Goal: Task Accomplishment & Management: Complete application form

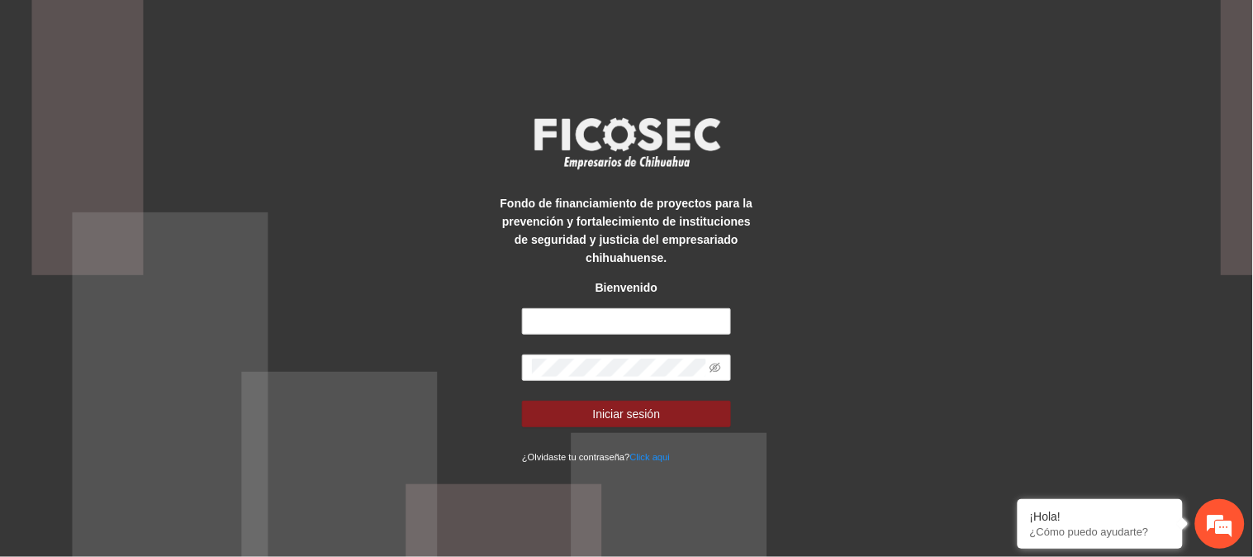
click at [558, 306] on div "Fondo de financiamiento de proyectos para la prevención y fortalecimiento de in…" at bounding box center [625, 278] width 261 height 373
click at [591, 318] on input "text" at bounding box center [626, 321] width 209 height 26
type input "**********"
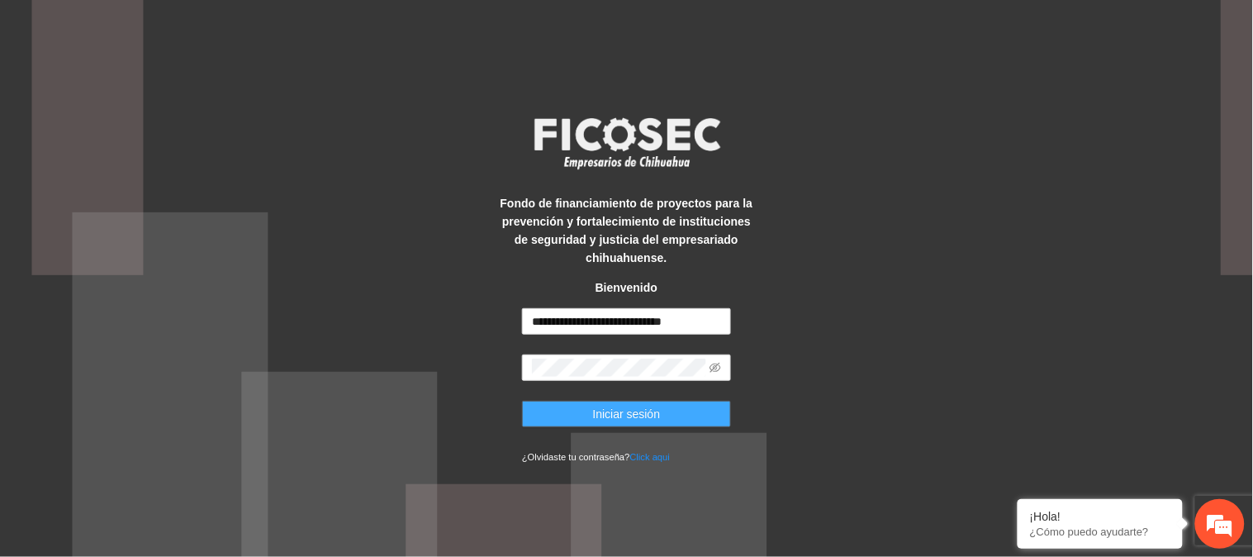
click at [634, 405] on span "Iniciar sesión" at bounding box center [627, 414] width 68 height 18
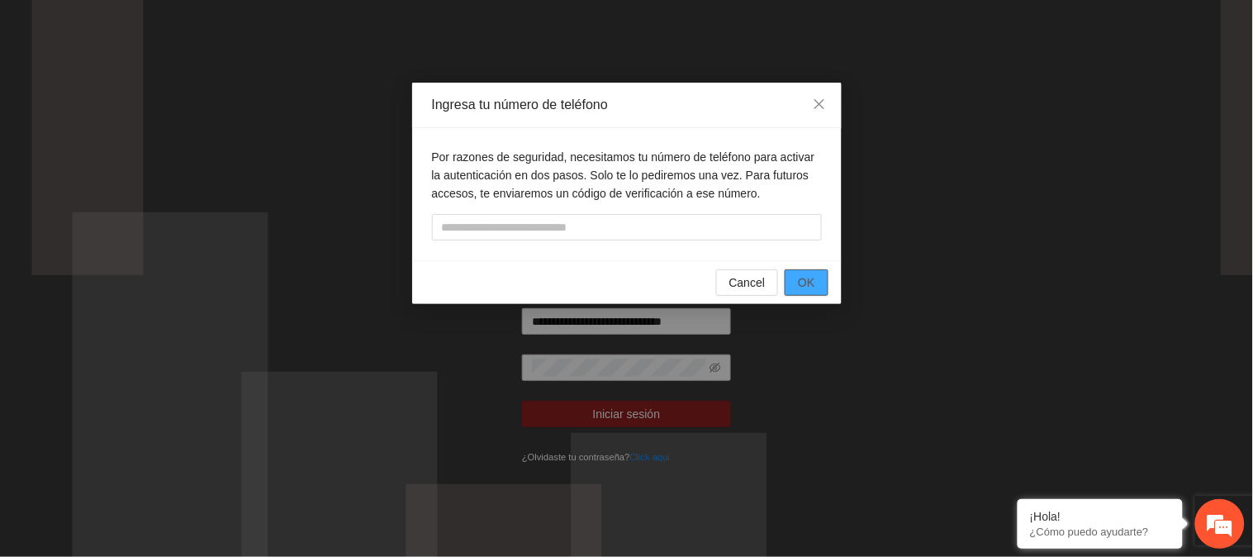
click at [799, 282] on span "OK" at bounding box center [806, 282] width 17 height 18
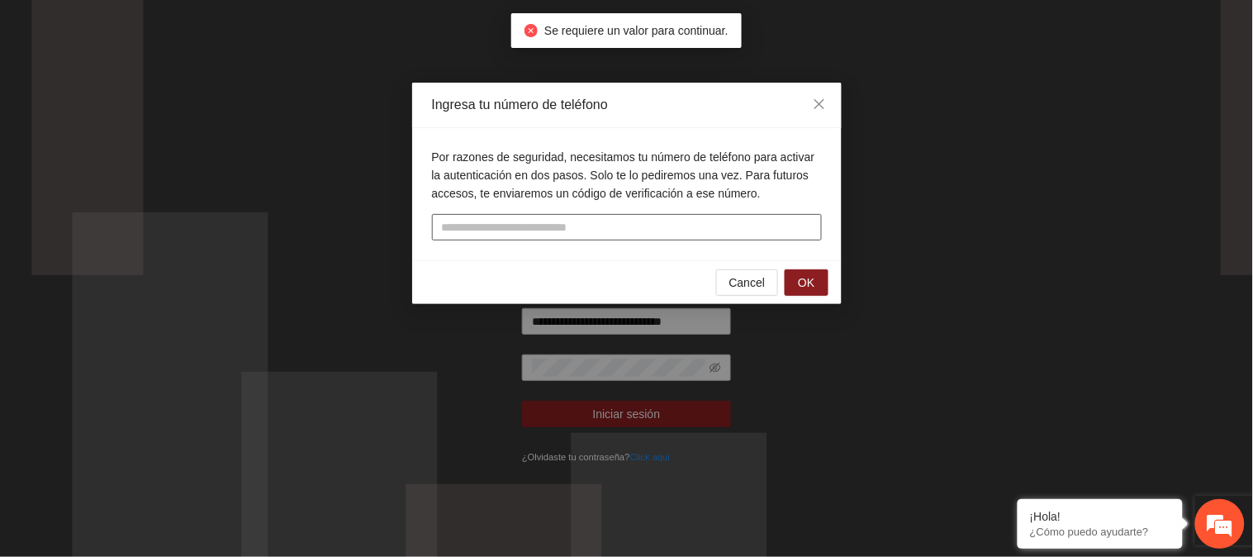
click at [481, 225] on input "tel" at bounding box center [627, 227] width 390 height 26
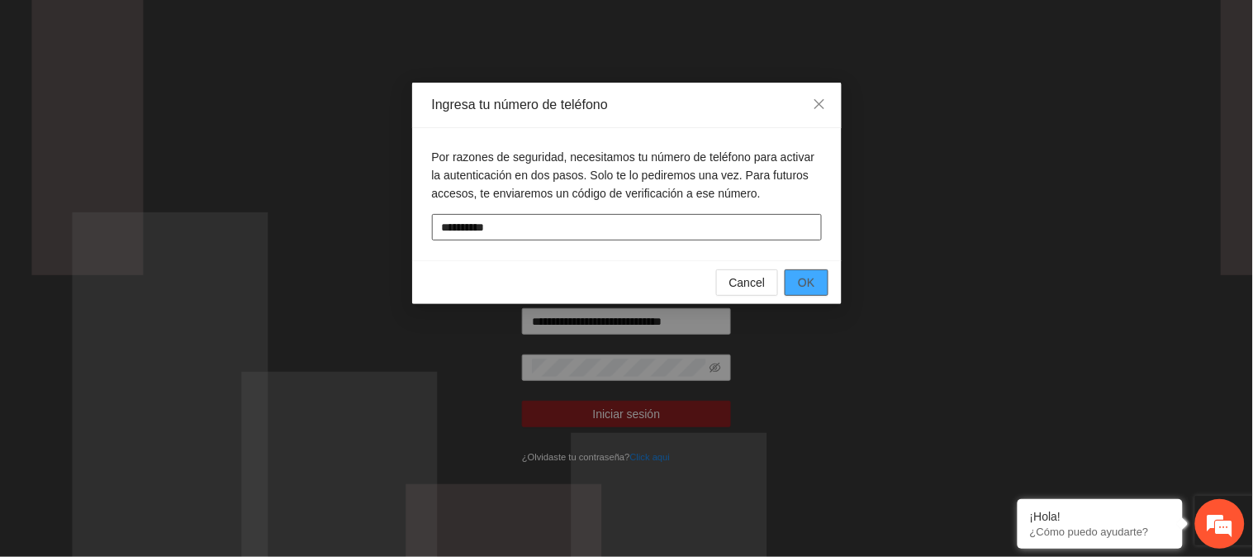
type input "**********"
click at [820, 273] on button "OK" at bounding box center [806, 282] width 43 height 26
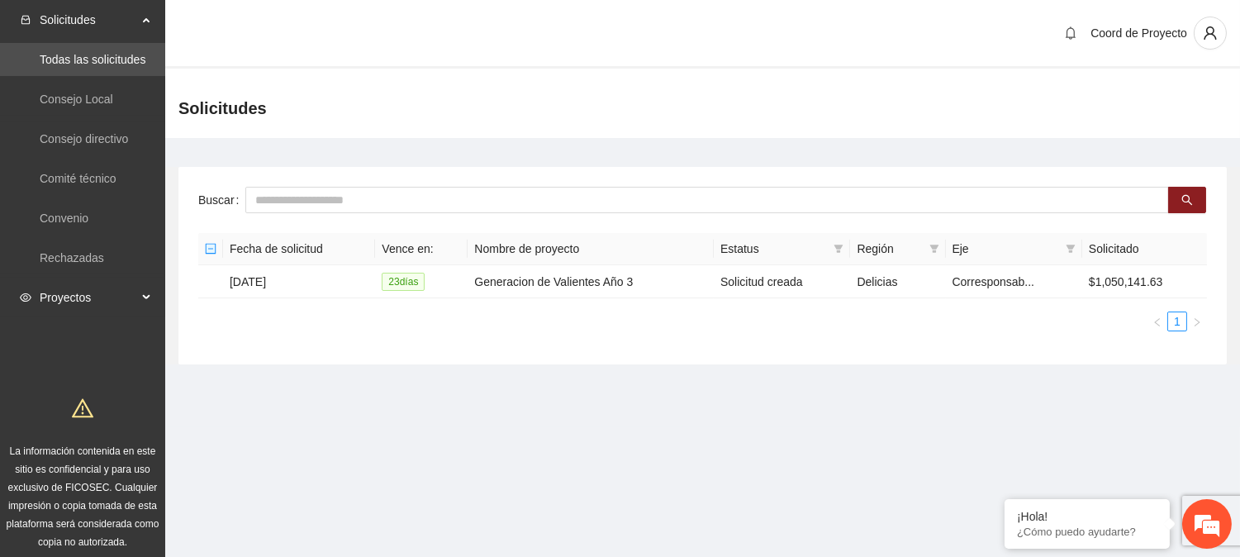
click at [92, 295] on span "Proyectos" at bounding box center [88, 297] width 97 height 33
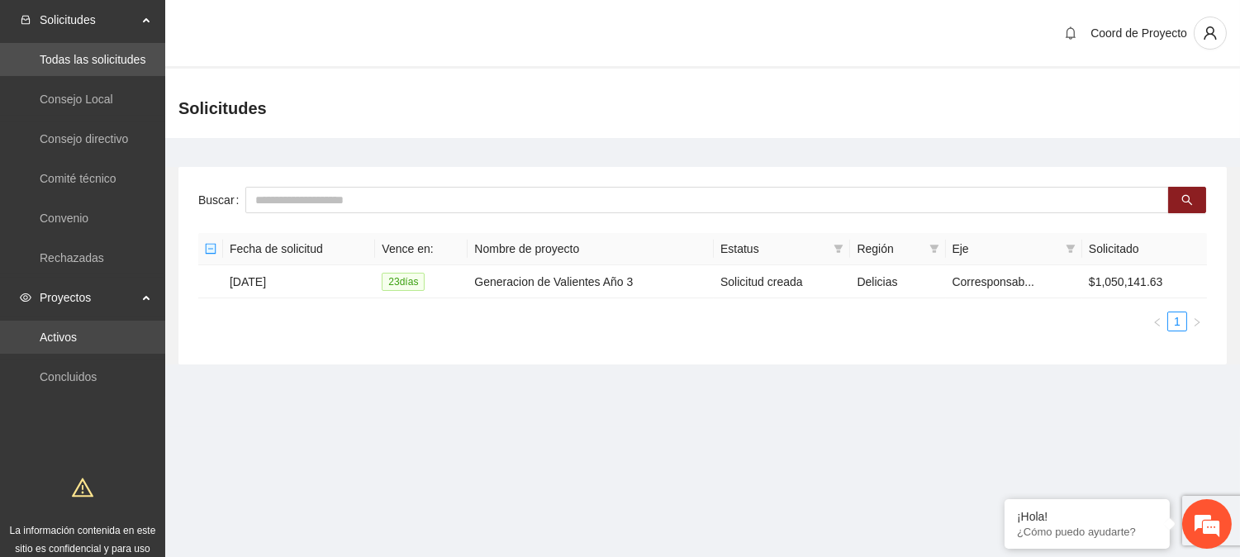
click at [77, 339] on link "Activos" at bounding box center [58, 336] width 37 height 13
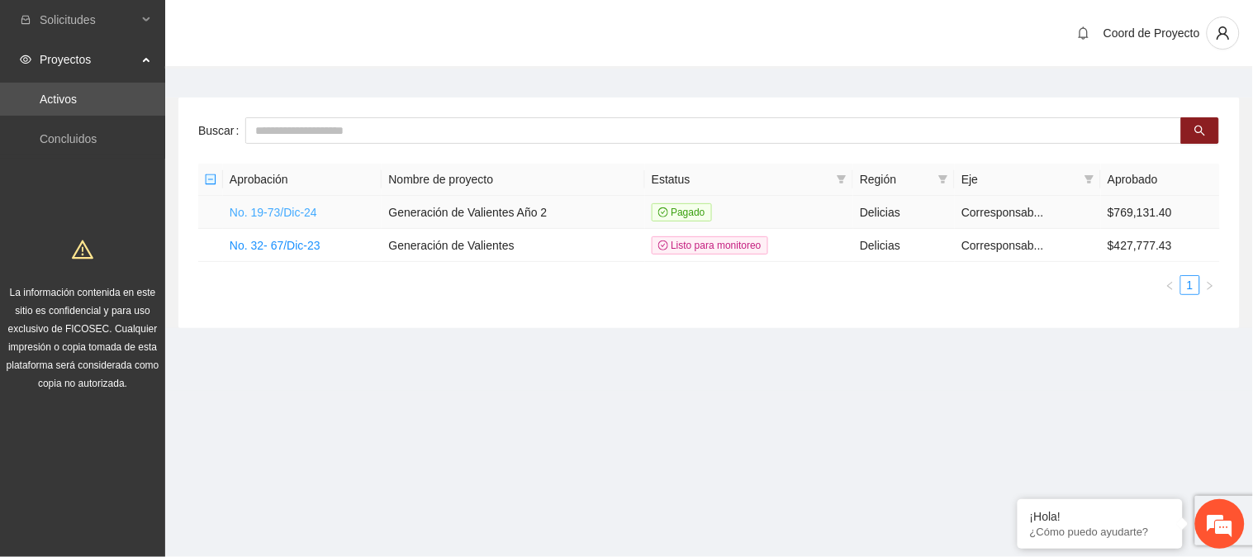
click at [282, 210] on link "No. 19-73/Dic-24" at bounding box center [274, 212] width 88 height 13
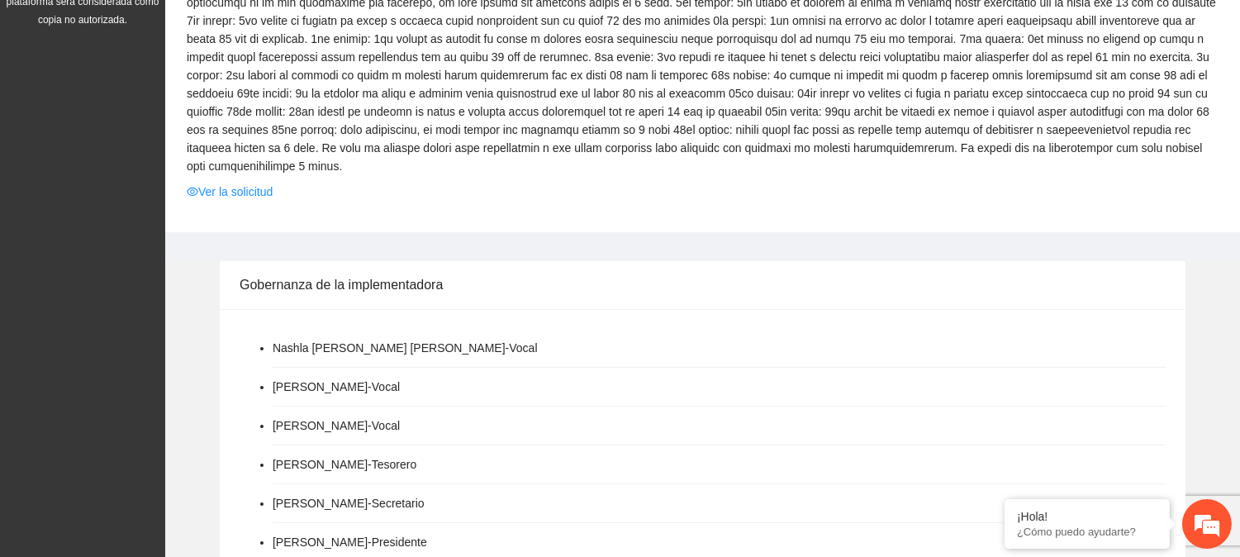
scroll to position [349, 0]
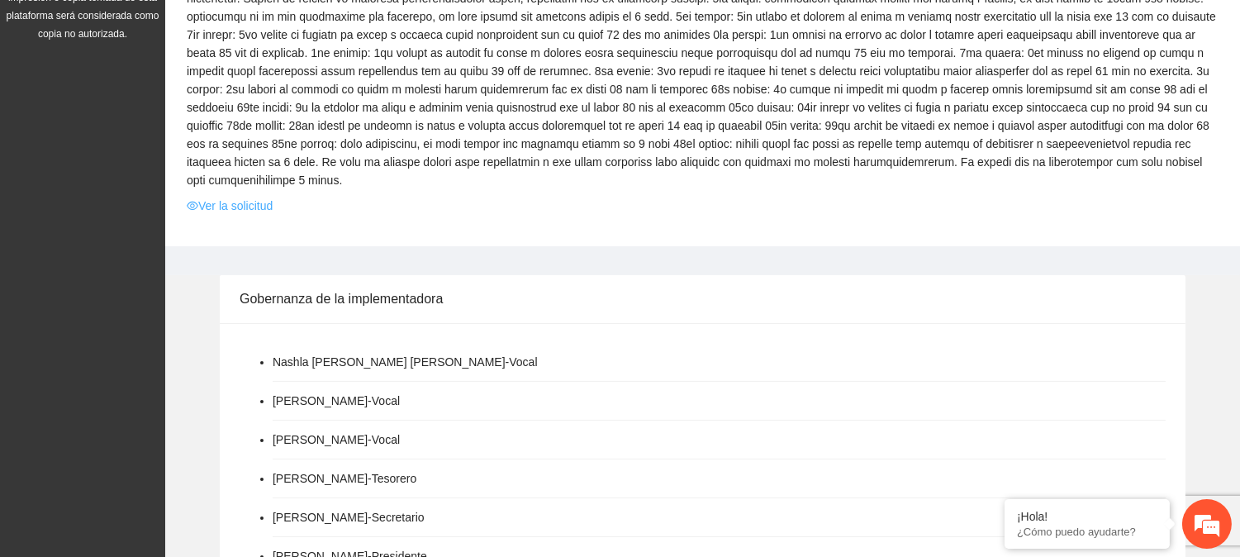
click at [217, 203] on link "Ver la solicitud" at bounding box center [230, 206] width 86 height 18
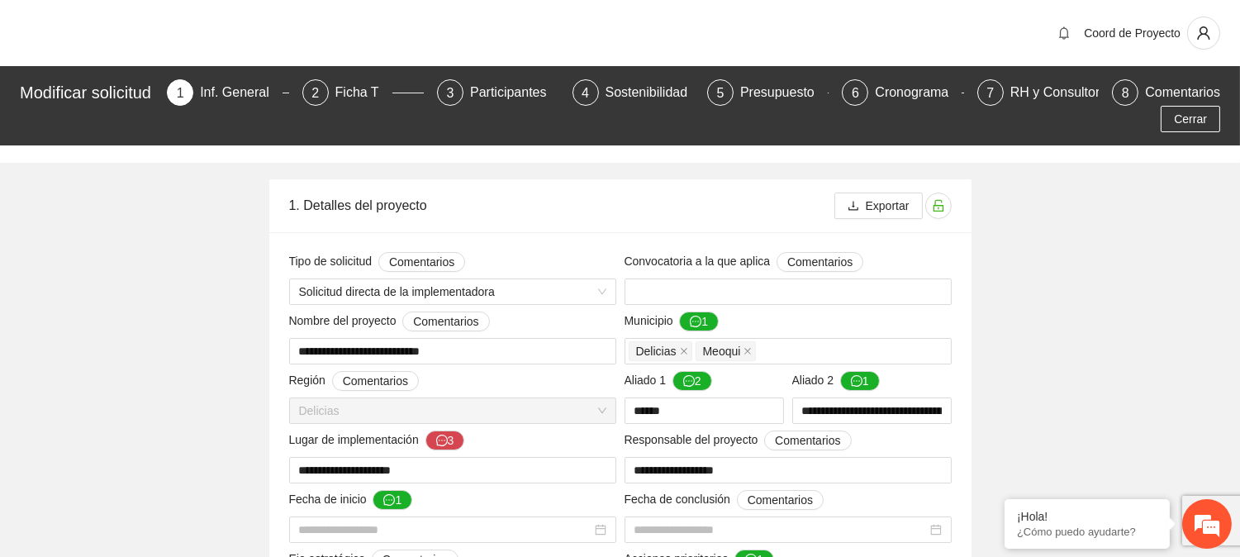
type input "**********"
click at [755, 88] on div "Presupuesto" at bounding box center [784, 92] width 88 height 26
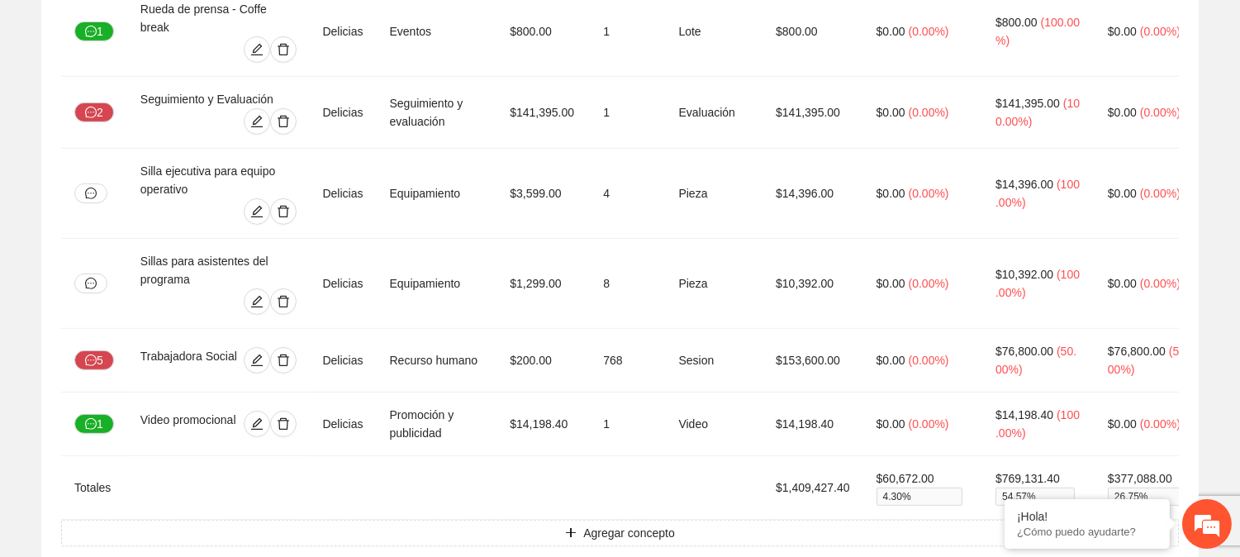
scroll to position [1207, 0]
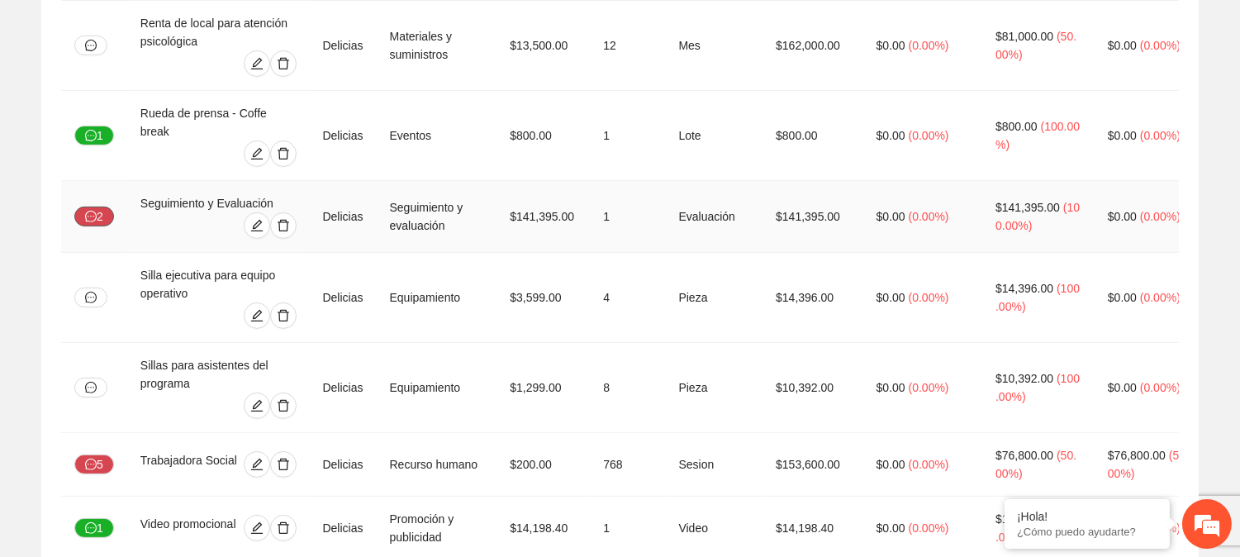
click at [102, 206] on button "2" at bounding box center [94, 216] width 40 height 20
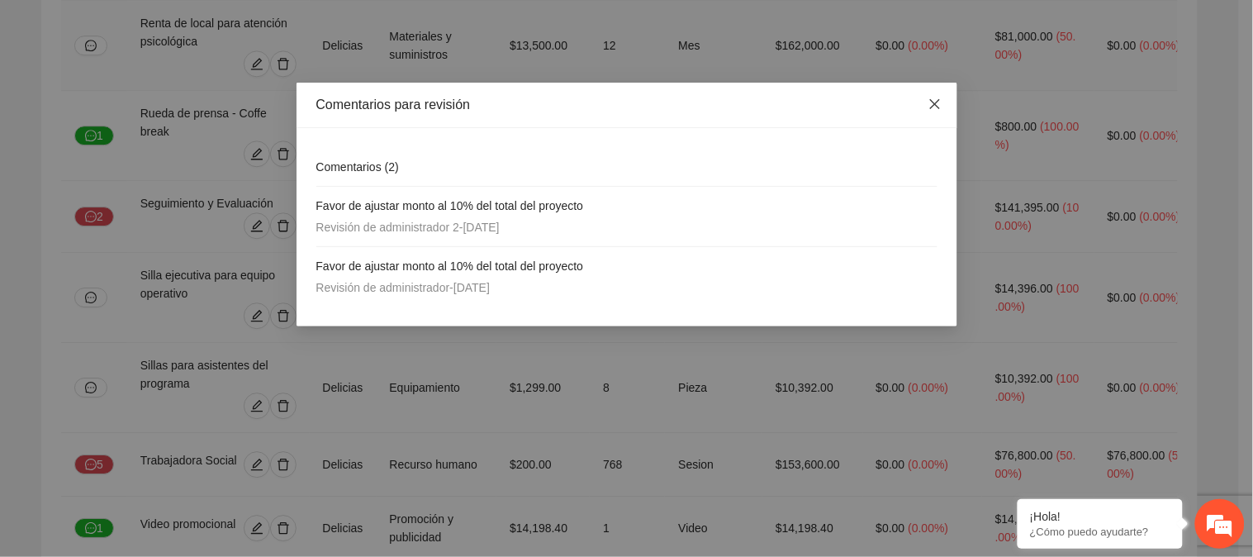
drag, startPoint x: 943, startPoint y: 102, endPoint x: 795, endPoint y: 36, distance: 162.3
click at [941, 102] on span "Close" at bounding box center [935, 105] width 45 height 45
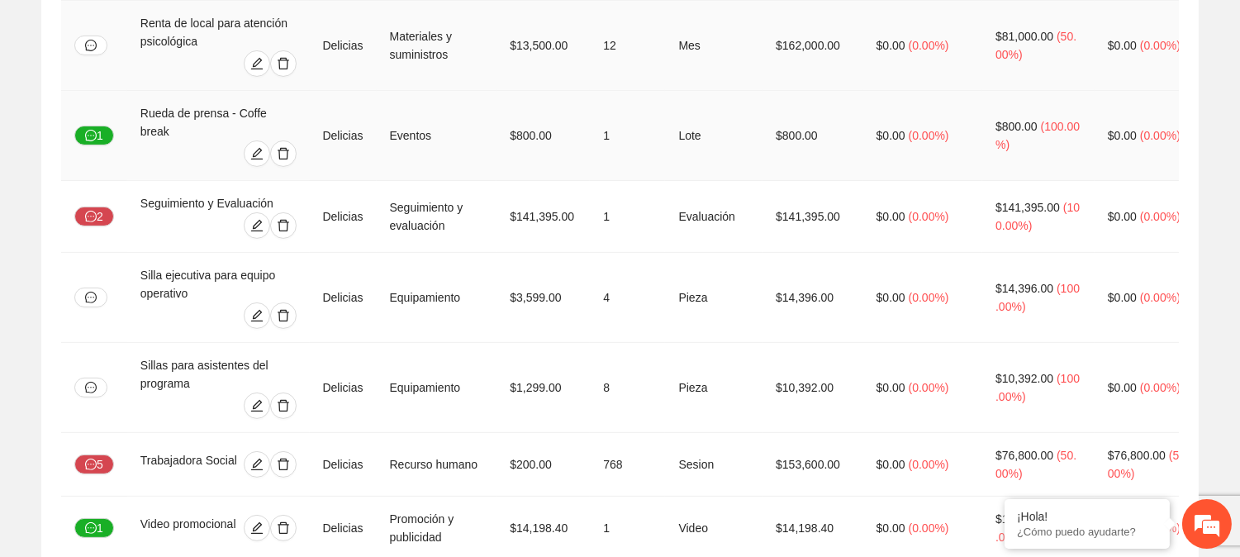
drag, startPoint x: 244, startPoint y: 84, endPoint x: 183, endPoint y: 93, distance: 61.8
drag, startPoint x: 183, startPoint y: 93, endPoint x: 64, endPoint y: 294, distance: 233.3
click at [64, 294] on td at bounding box center [94, 298] width 66 height 90
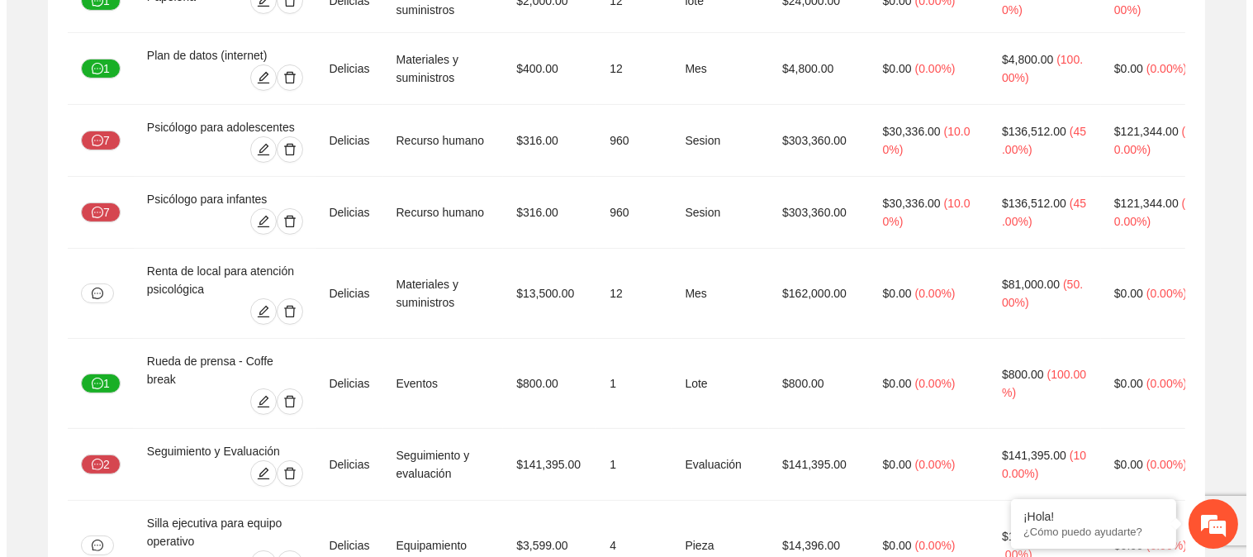
scroll to position [1036, 0]
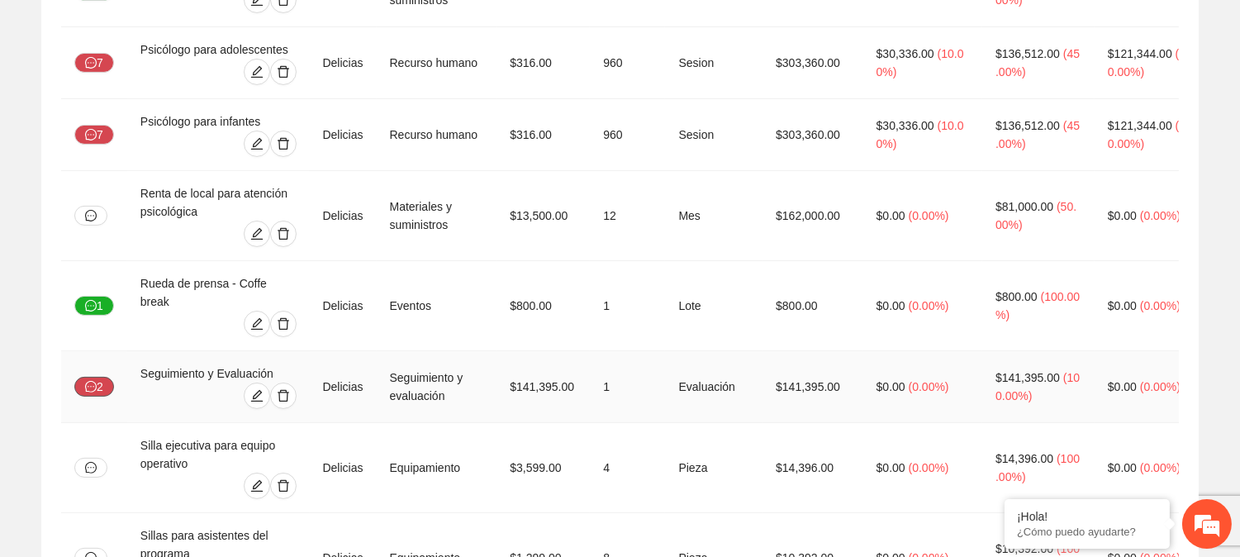
click at [92, 381] on icon "message" at bounding box center [91, 387] width 12 height 12
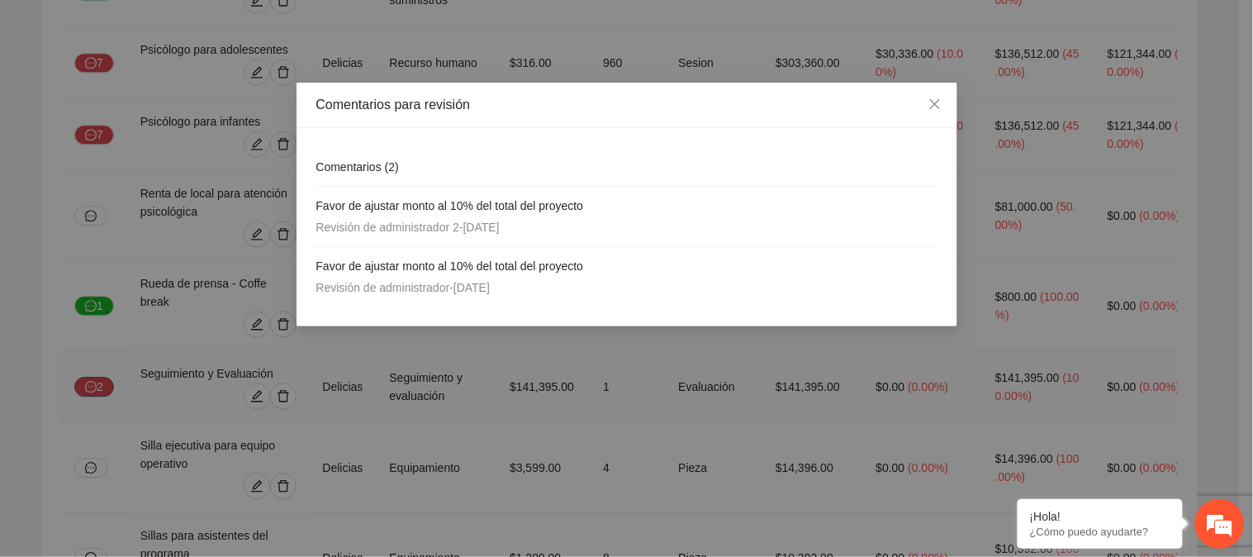
click at [92, 366] on div "Comentarios para revisión Comentarios ( 2 ) Favor de ajustar monto al 10% del t…" at bounding box center [626, 278] width 1253 height 557
click at [184, 380] on div "Comentarios para revisión Comentarios ( 2 ) Favor de ajustar monto al 10% del t…" at bounding box center [626, 278] width 1253 height 557
click at [928, 101] on icon "close" at bounding box center [934, 103] width 13 height 13
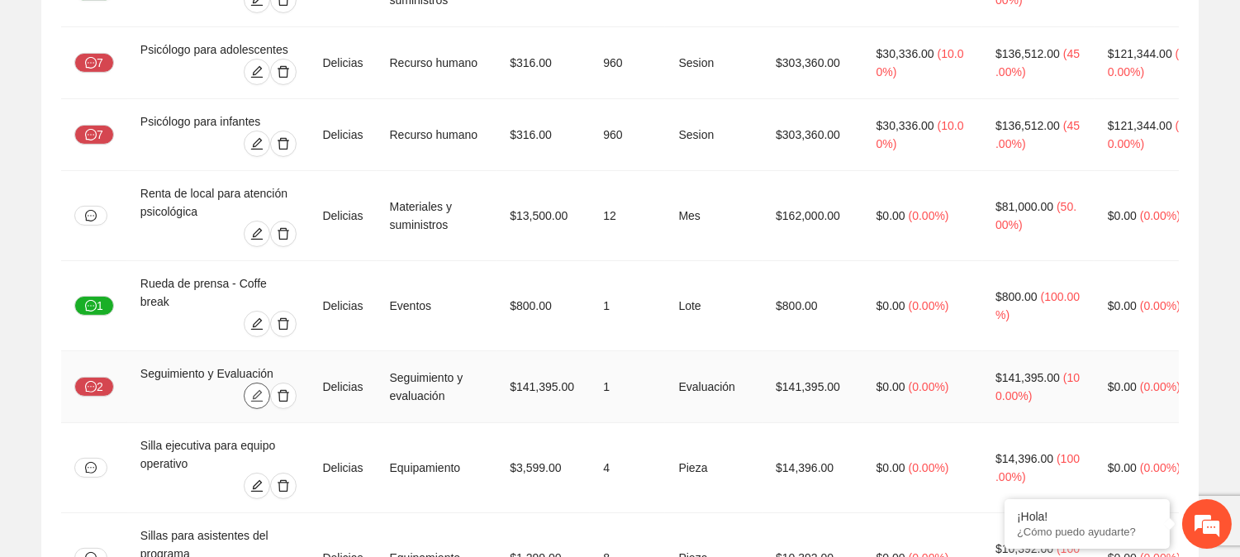
click at [257, 389] on icon "edit" at bounding box center [256, 395] width 13 height 13
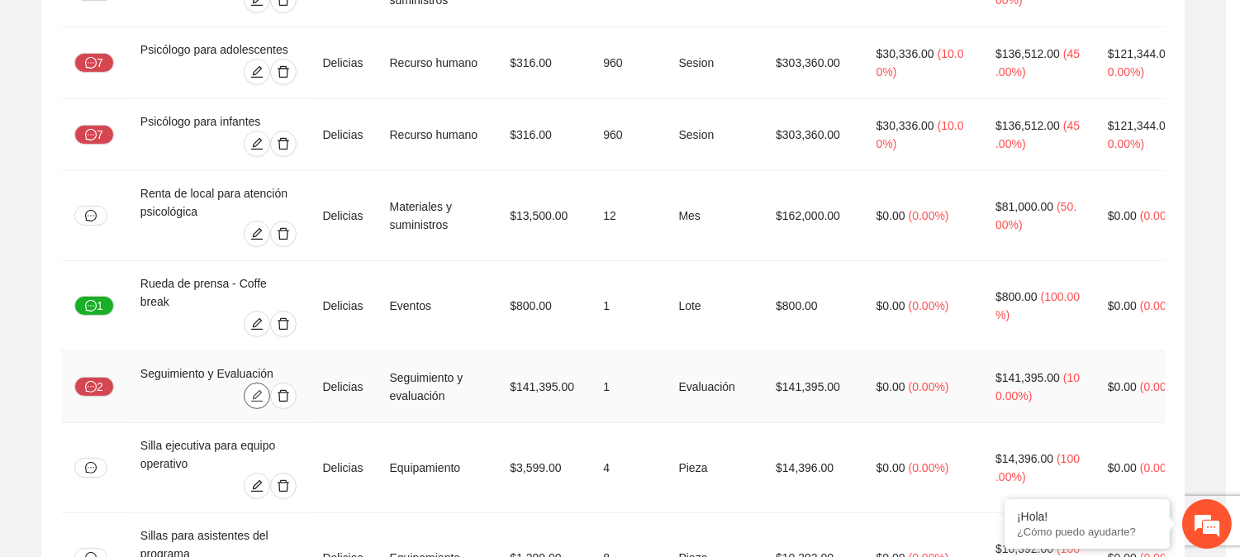
type input "***"
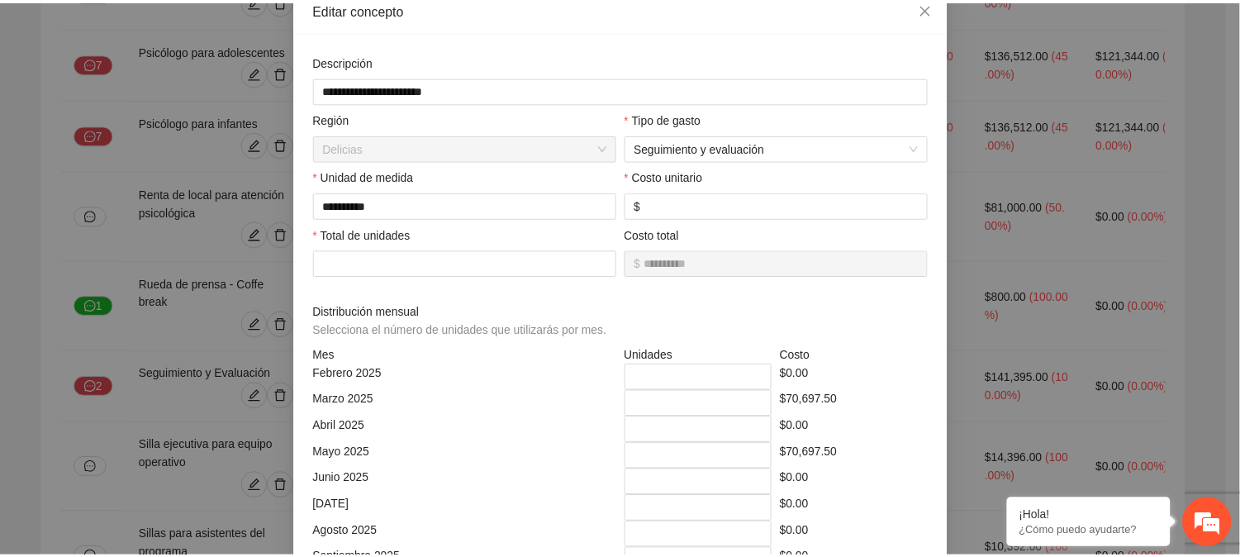
scroll to position [87, 0]
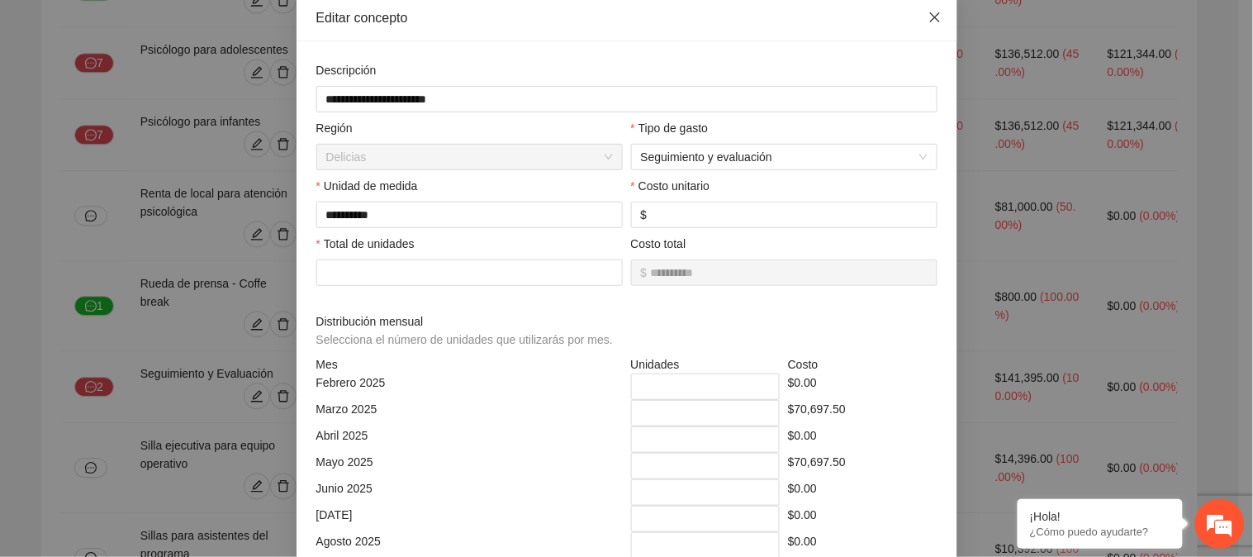
click at [929, 15] on icon "close" at bounding box center [934, 17] width 10 height 10
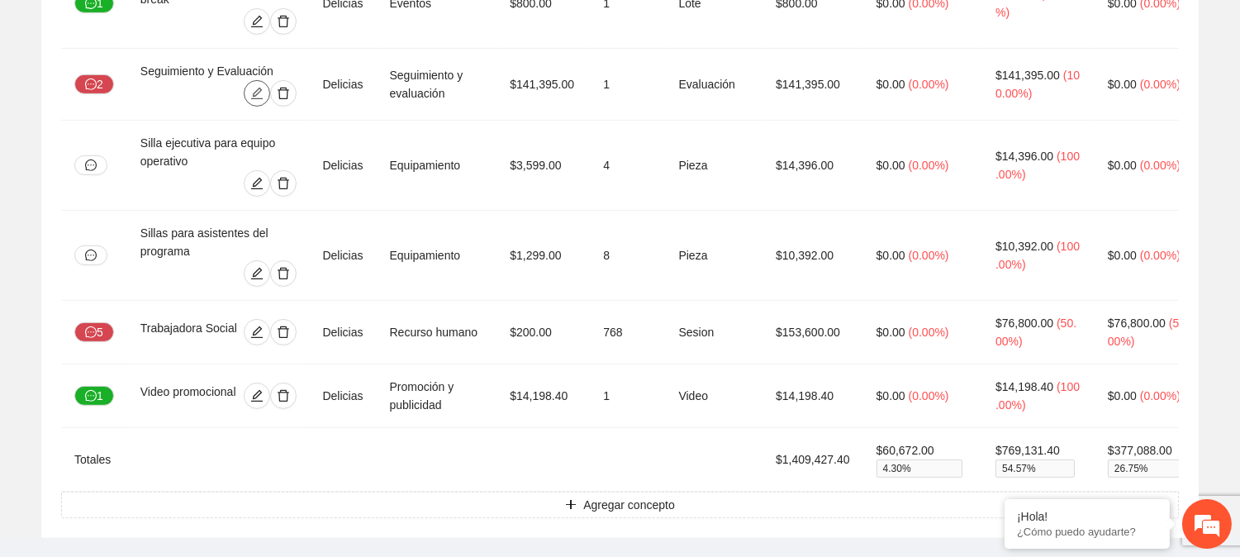
scroll to position [1341, 0]
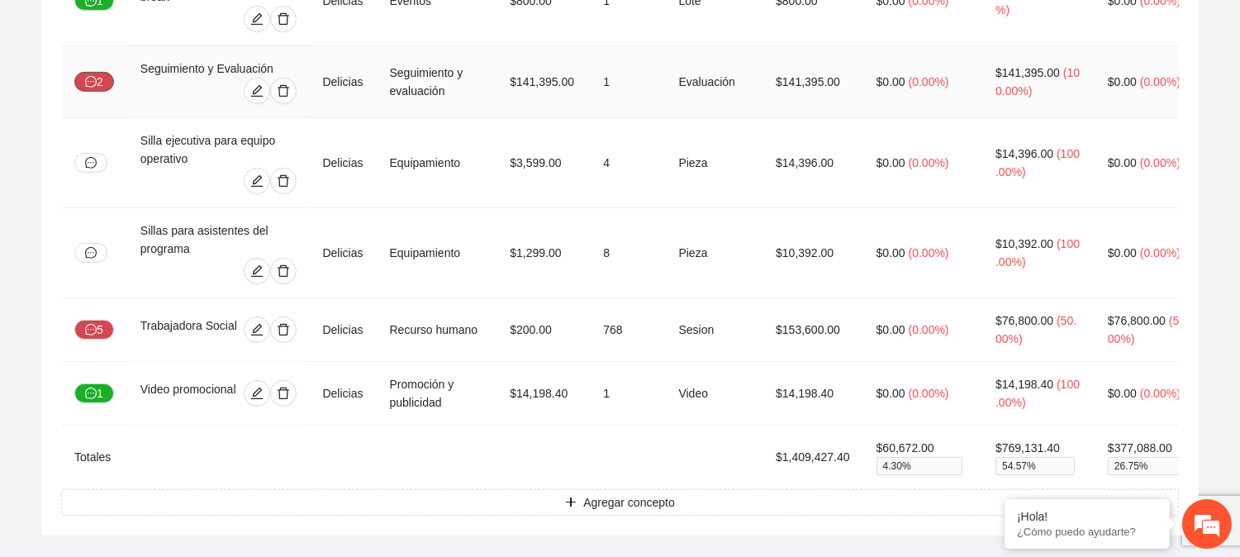
click at [97, 72] on button "2" at bounding box center [94, 82] width 40 height 20
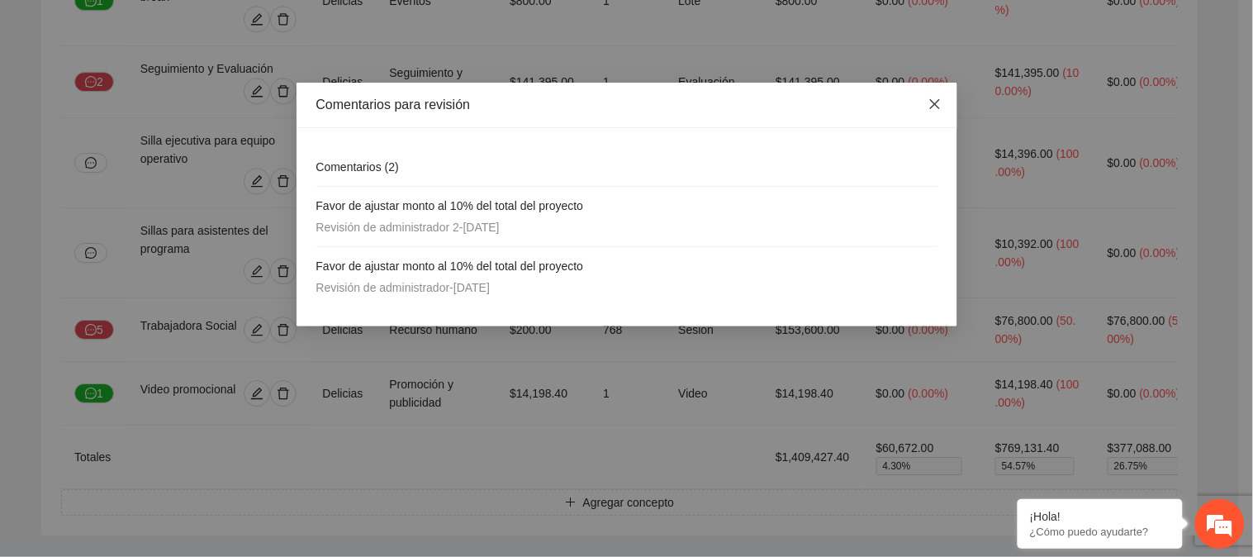
click at [928, 101] on icon "close" at bounding box center [934, 103] width 13 height 13
